Goal: Information Seeking & Learning: Learn about a topic

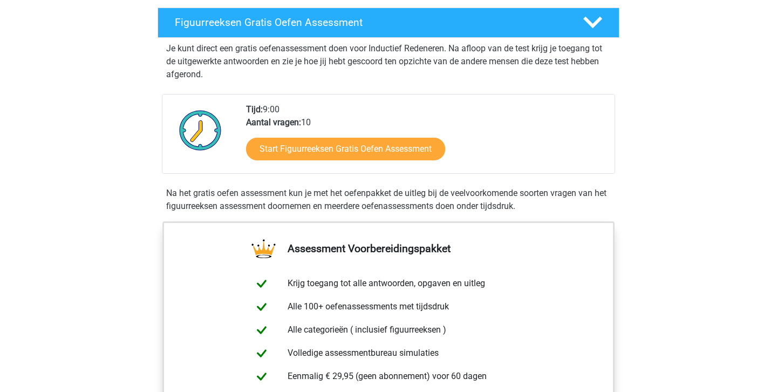
scroll to position [177, 0]
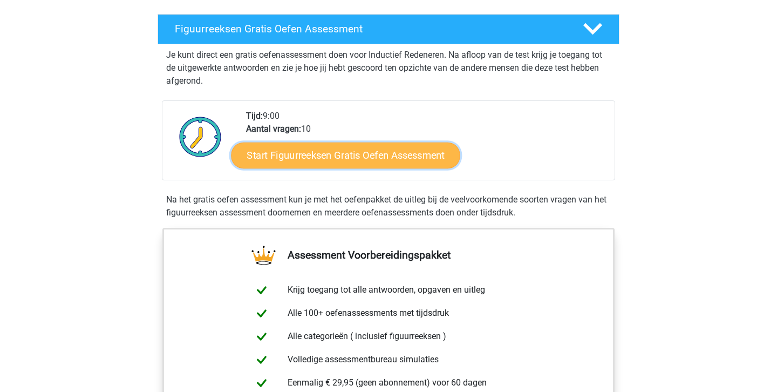
click at [388, 162] on link "Start Figuurreeksen Gratis Oefen Assessment" at bounding box center [346, 155] width 229 height 26
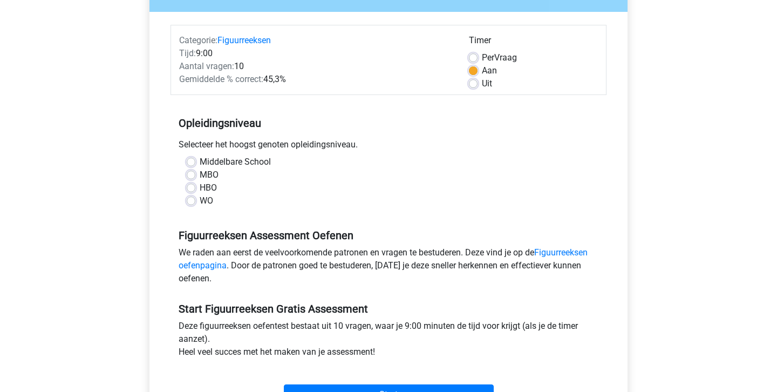
scroll to position [120, 0]
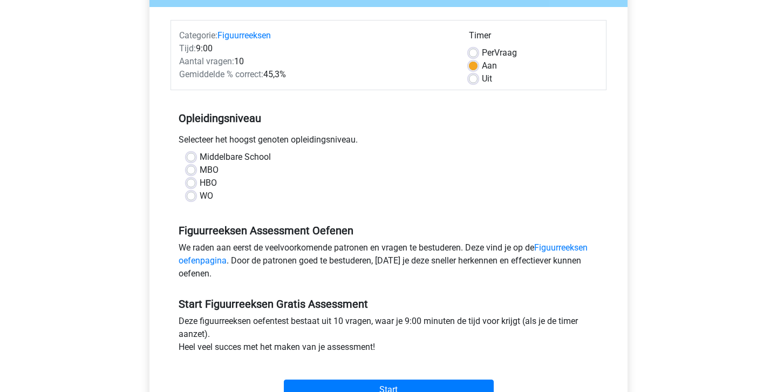
click at [200, 184] on label "HBO" at bounding box center [208, 183] width 17 height 13
click at [190, 184] on input "HBO" at bounding box center [191, 182] width 9 height 11
radio input "true"
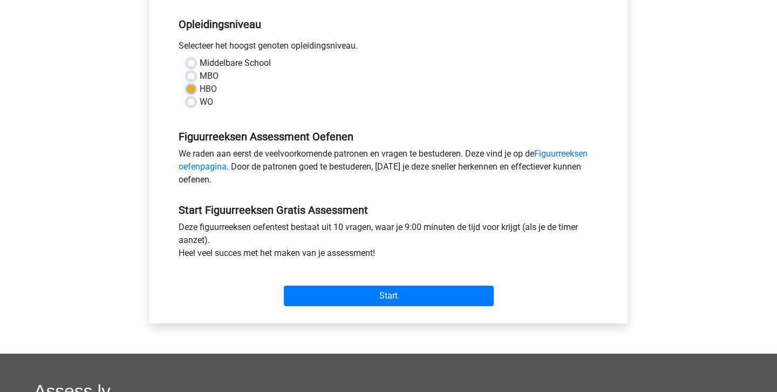
scroll to position [222, 0]
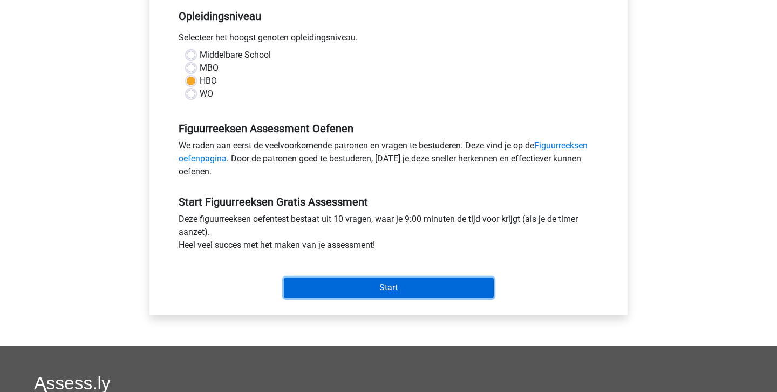
click at [384, 287] on input "Start" at bounding box center [389, 287] width 210 height 21
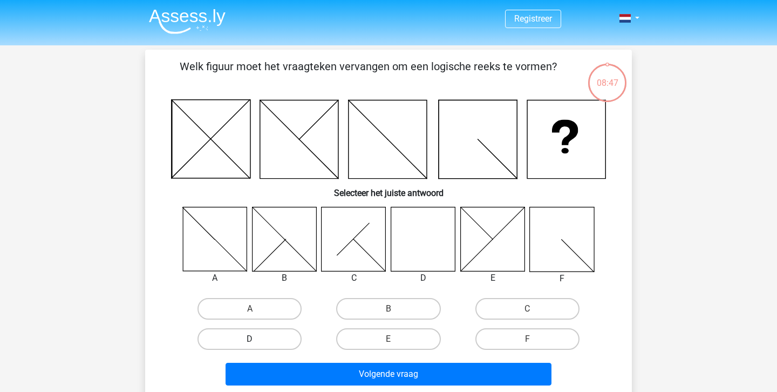
click at [285, 338] on label "D" at bounding box center [250, 339] width 104 height 22
click at [257, 339] on input "D" at bounding box center [253, 342] width 7 height 7
radio input "true"
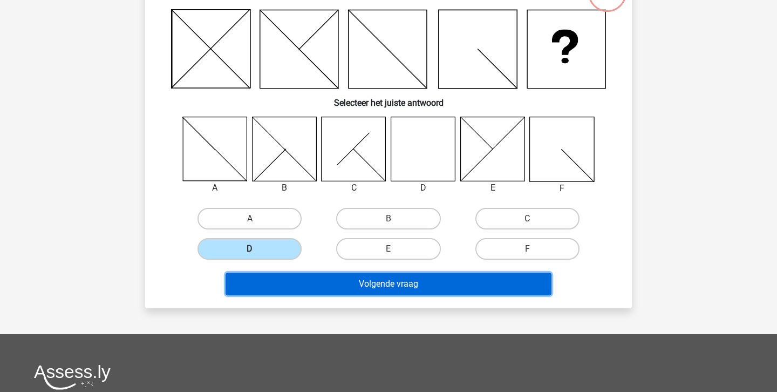
click at [407, 281] on button "Volgende vraag" at bounding box center [389, 284] width 327 height 23
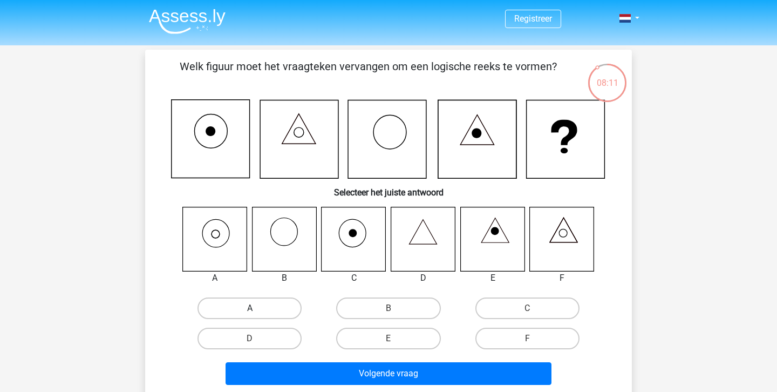
click at [259, 313] on label "A" at bounding box center [250, 308] width 104 height 22
click at [257, 313] on input "A" at bounding box center [253, 311] width 7 height 7
radio input "true"
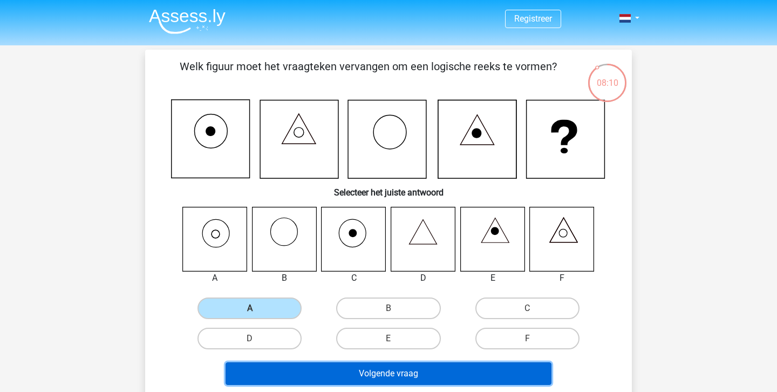
click at [408, 375] on button "Volgende vraag" at bounding box center [389, 373] width 327 height 23
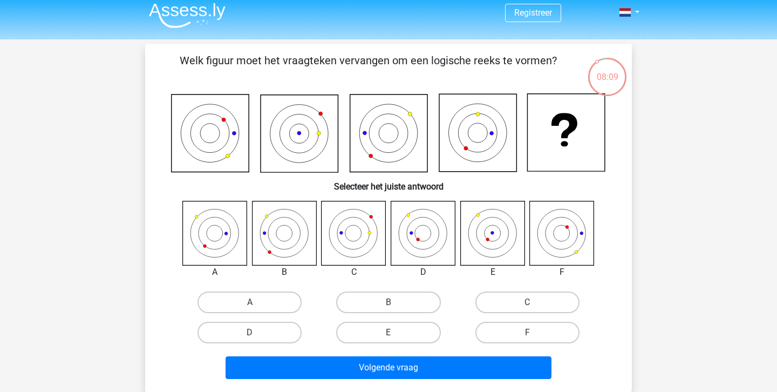
scroll to position [2, 0]
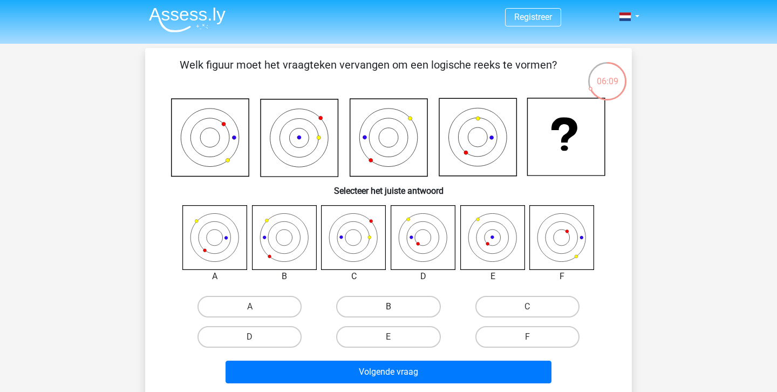
click at [391, 306] on label "B" at bounding box center [388, 307] width 104 height 22
click at [391, 307] on input "B" at bounding box center [392, 310] width 7 height 7
radio input "true"
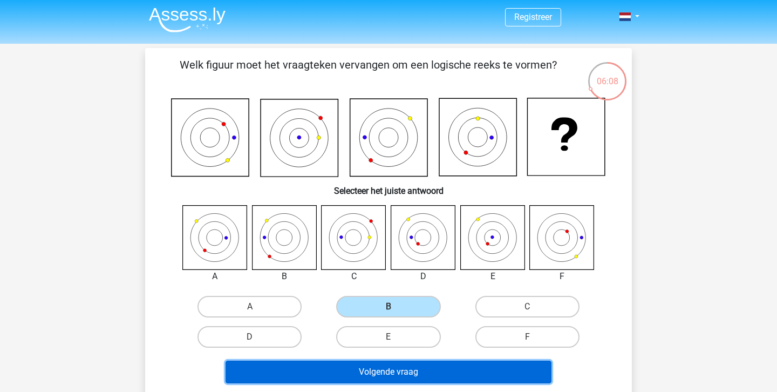
click at [405, 373] on button "Volgende vraag" at bounding box center [389, 372] width 327 height 23
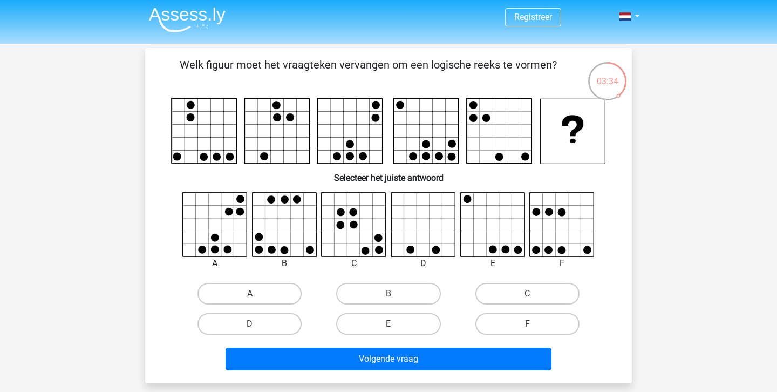
click at [222, 227] on icon at bounding box center [215, 225] width 64 height 64
click at [249, 296] on label "A" at bounding box center [250, 294] width 104 height 22
click at [250, 296] on input "A" at bounding box center [253, 297] width 7 height 7
radio input "true"
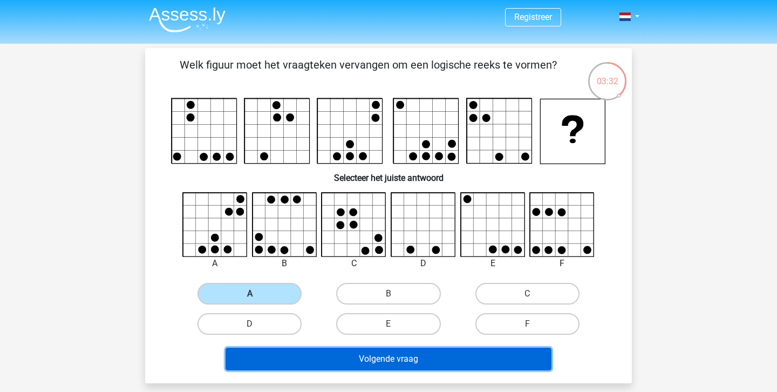
click at [388, 363] on button "Volgende vraag" at bounding box center [389, 359] width 327 height 23
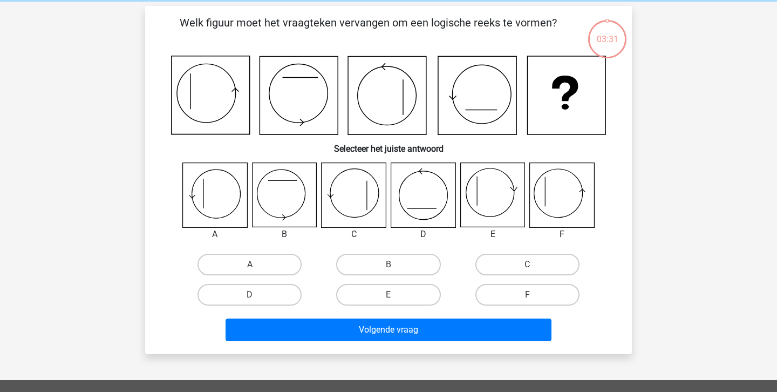
scroll to position [50, 0]
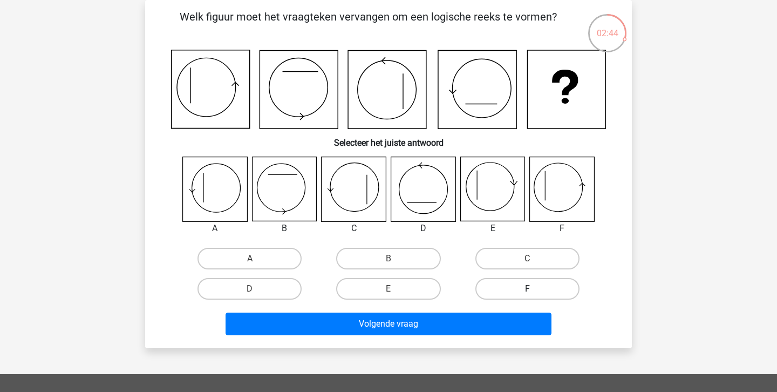
click at [507, 287] on label "F" at bounding box center [528, 289] width 104 height 22
click at [527, 289] on input "F" at bounding box center [530, 292] width 7 height 7
radio input "true"
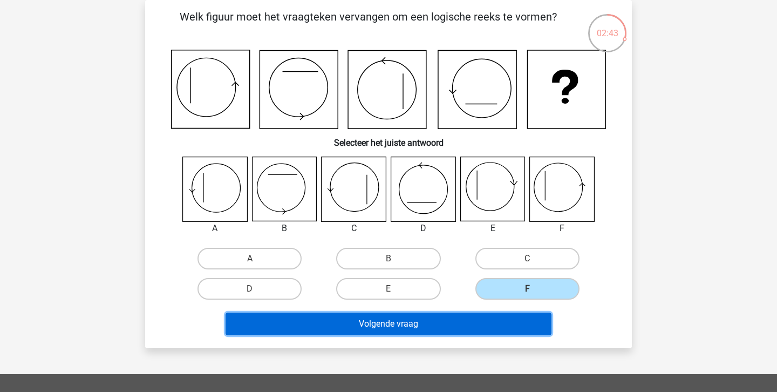
click at [427, 329] on button "Volgende vraag" at bounding box center [389, 324] width 327 height 23
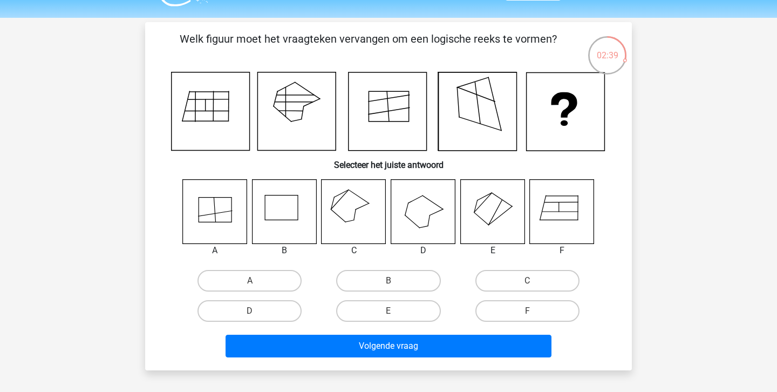
scroll to position [12, 0]
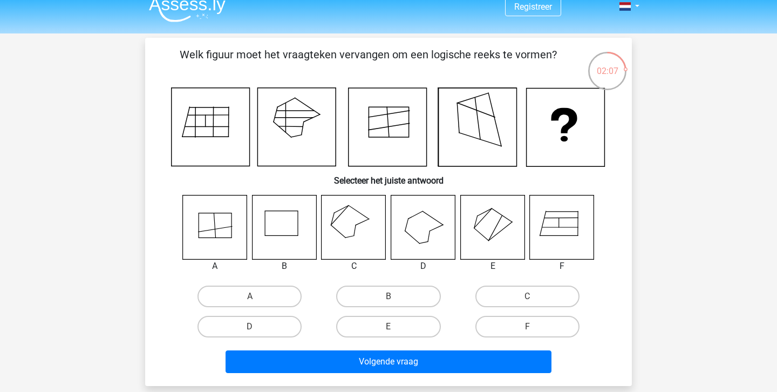
click at [351, 226] on icon at bounding box center [354, 227] width 64 height 64
click at [507, 289] on label "C" at bounding box center [528, 297] width 104 height 22
click at [527, 296] on input "C" at bounding box center [530, 299] width 7 height 7
radio input "true"
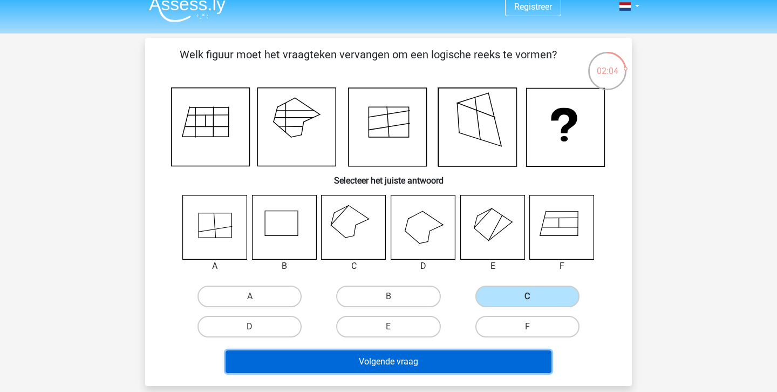
click at [391, 364] on button "Volgende vraag" at bounding box center [389, 361] width 327 height 23
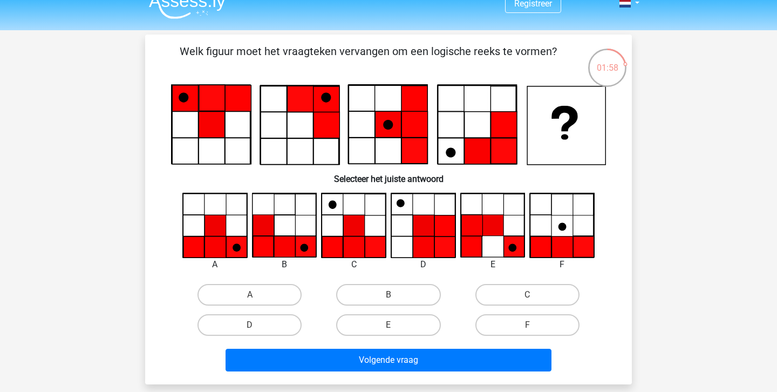
scroll to position [0, 0]
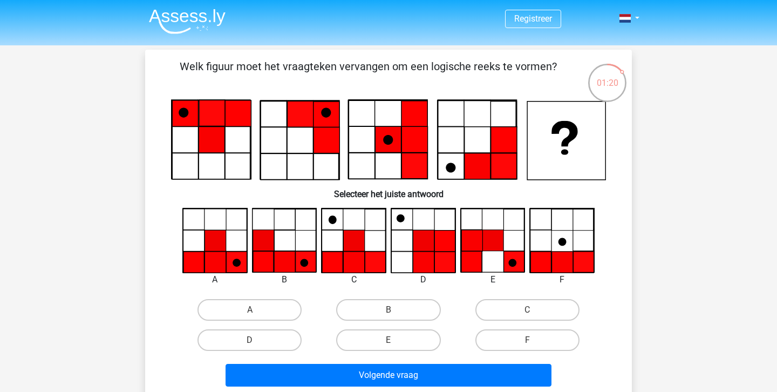
click at [255, 312] on input "A" at bounding box center [253, 313] width 7 height 7
radio input "true"
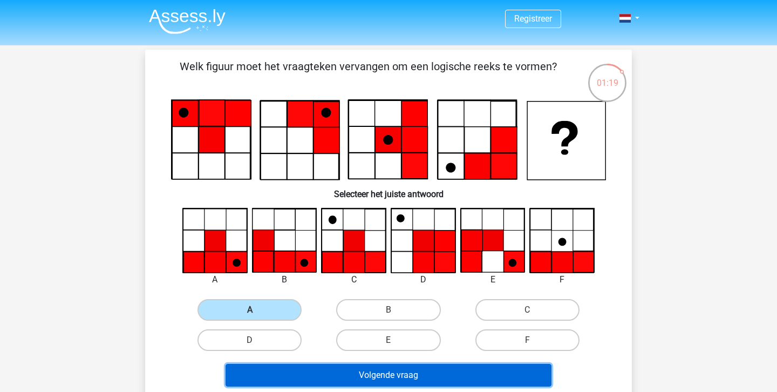
click at [377, 371] on button "Volgende vraag" at bounding box center [389, 375] width 327 height 23
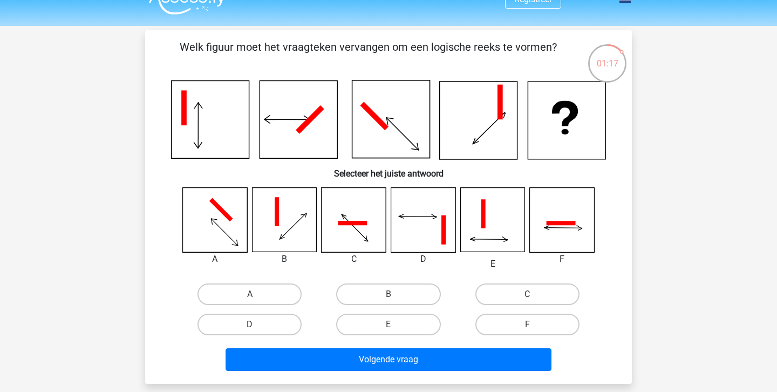
scroll to position [17, 0]
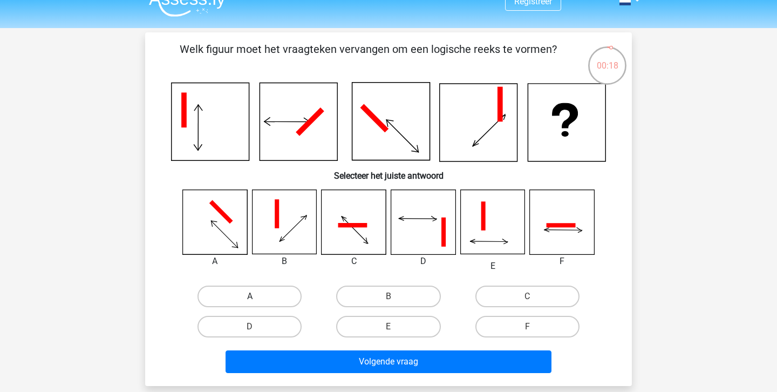
click at [255, 291] on label "A" at bounding box center [250, 297] width 104 height 22
click at [255, 296] on input "A" at bounding box center [253, 299] width 7 height 7
radio input "true"
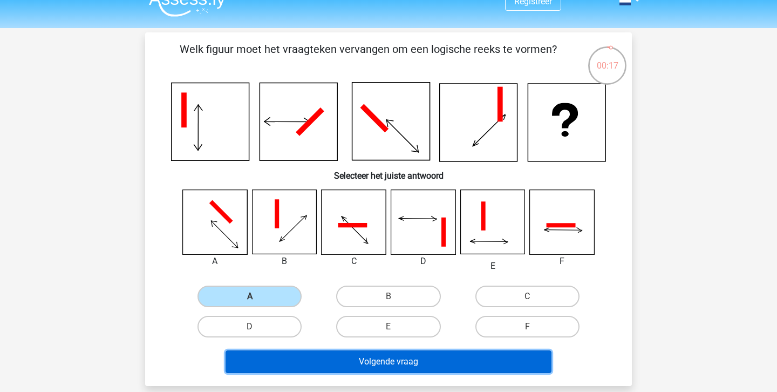
click at [400, 359] on button "Volgende vraag" at bounding box center [389, 361] width 327 height 23
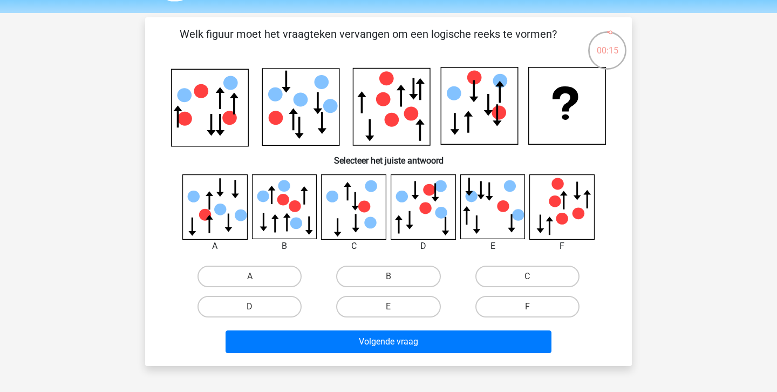
scroll to position [32, 0]
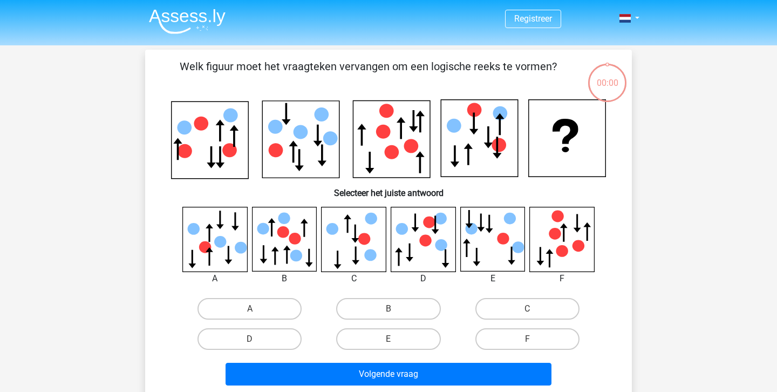
scroll to position [32, 0]
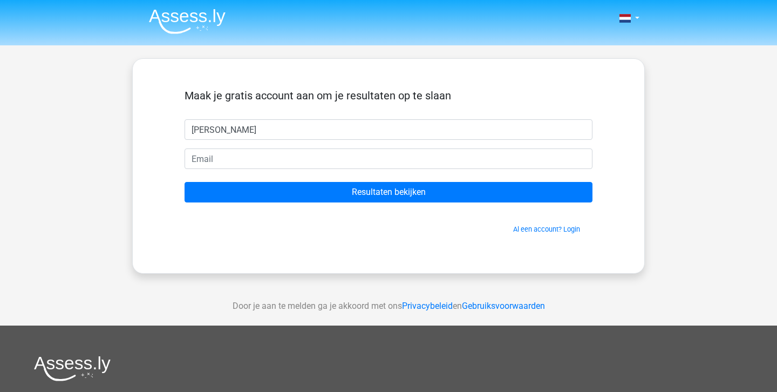
type input "[PERSON_NAME]"
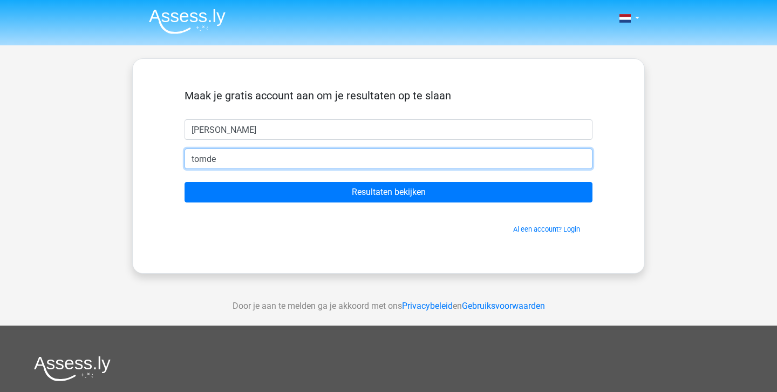
type input "tomdejong_@hotmail.com"
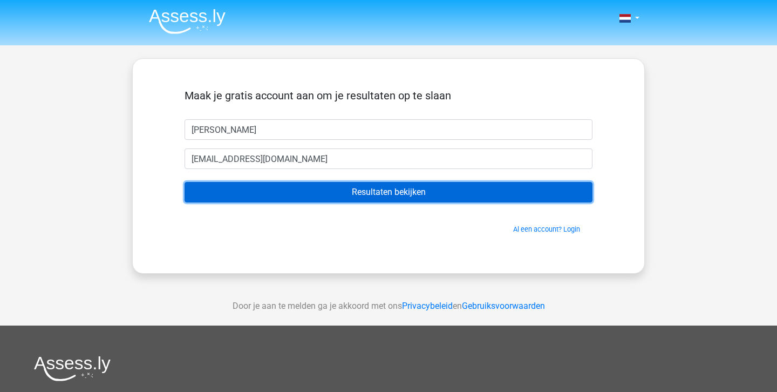
click at [362, 191] on input "Resultaten bekijken" at bounding box center [389, 192] width 408 height 21
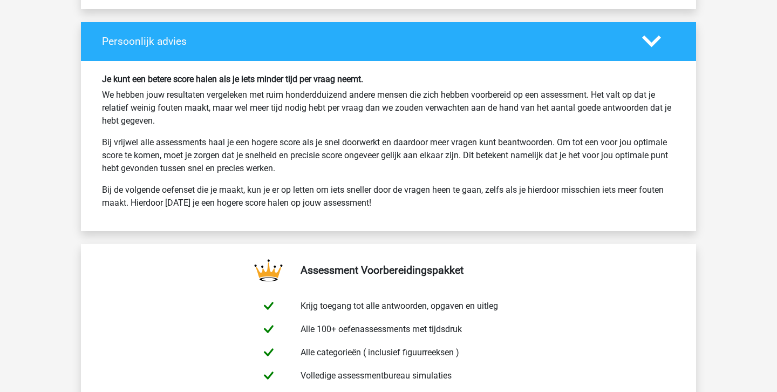
scroll to position [1602, 0]
